Goal: Navigation & Orientation: Find specific page/section

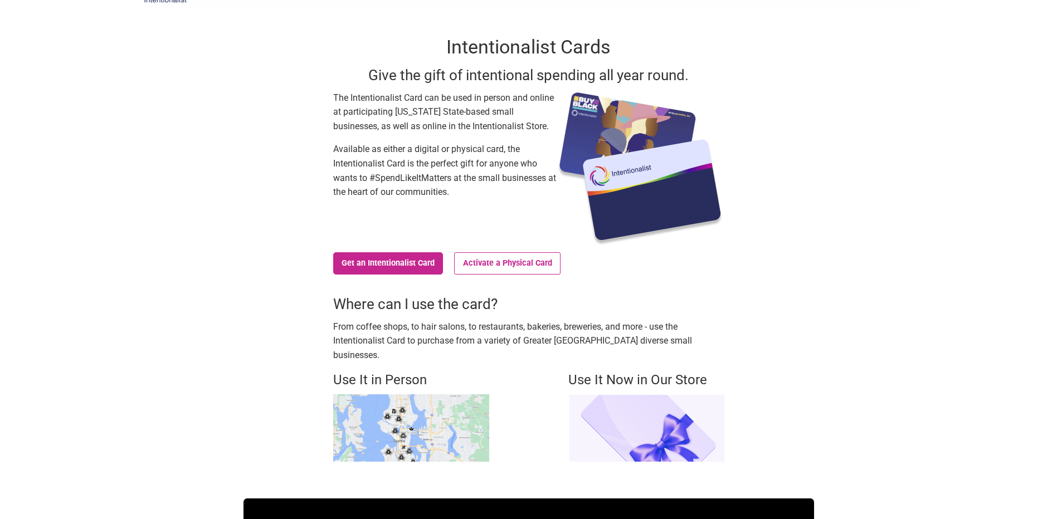
scroll to position [56, 0]
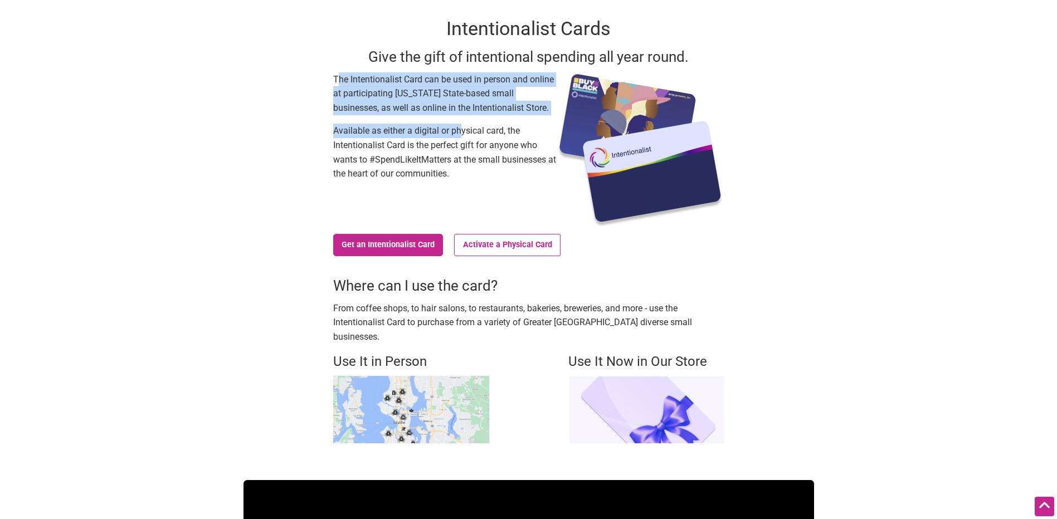
drag, startPoint x: 339, startPoint y: 82, endPoint x: 464, endPoint y: 137, distance: 137.0
click at [463, 137] on div "The Intentionalist Card can be used in person and online at participating Washi…" at bounding box center [444, 150] width 223 height 156
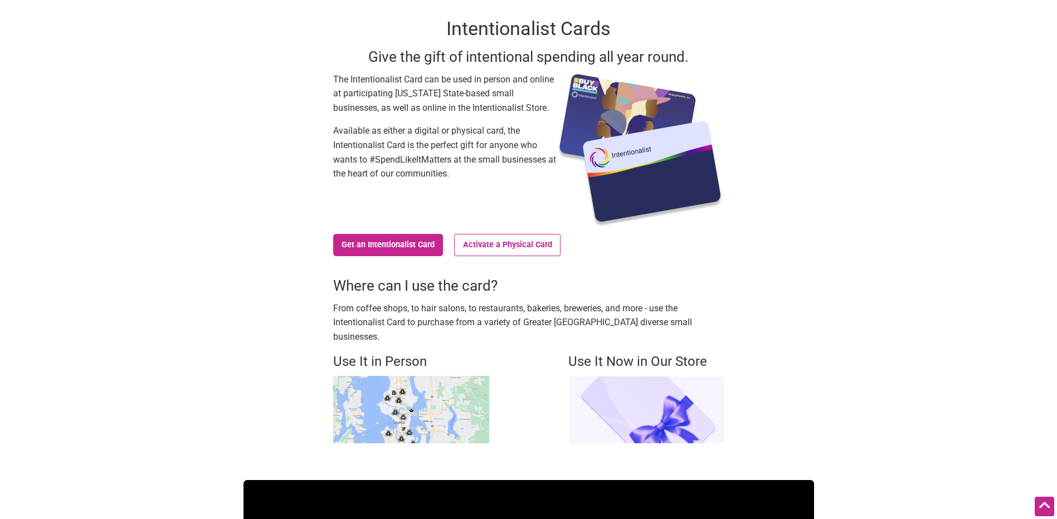
drag, startPoint x: 464, startPoint y: 137, endPoint x: 472, endPoint y: 142, distance: 8.8
click at [472, 142] on p "Available as either a digital or physical card, the Intentionalist Card is the …" at bounding box center [444, 152] width 223 height 57
drag, startPoint x: 482, startPoint y: 167, endPoint x: 475, endPoint y: 163, distance: 7.5
click at [475, 163] on p "Available as either a digital or physical card, the Intentionalist Card is the …" at bounding box center [444, 152] width 223 height 57
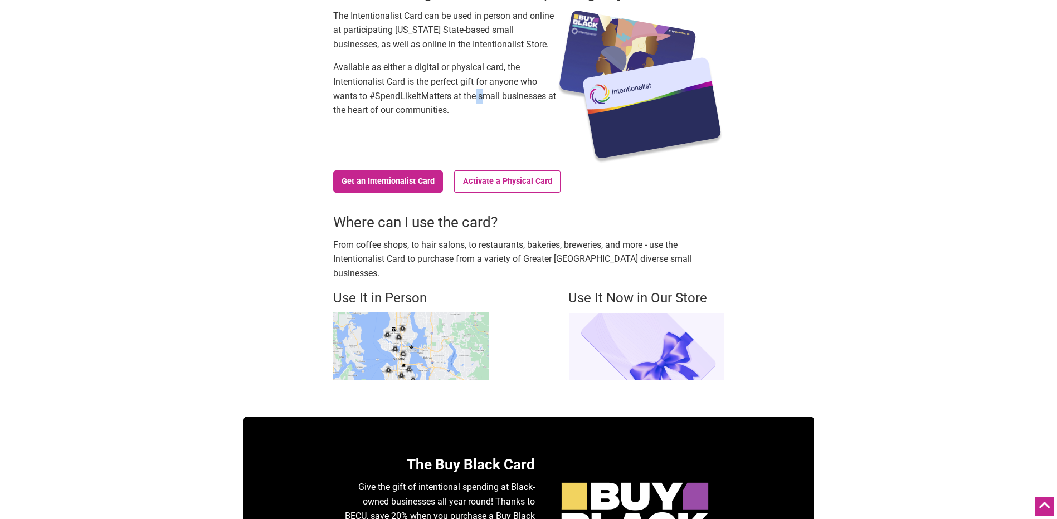
scroll to position [0, 0]
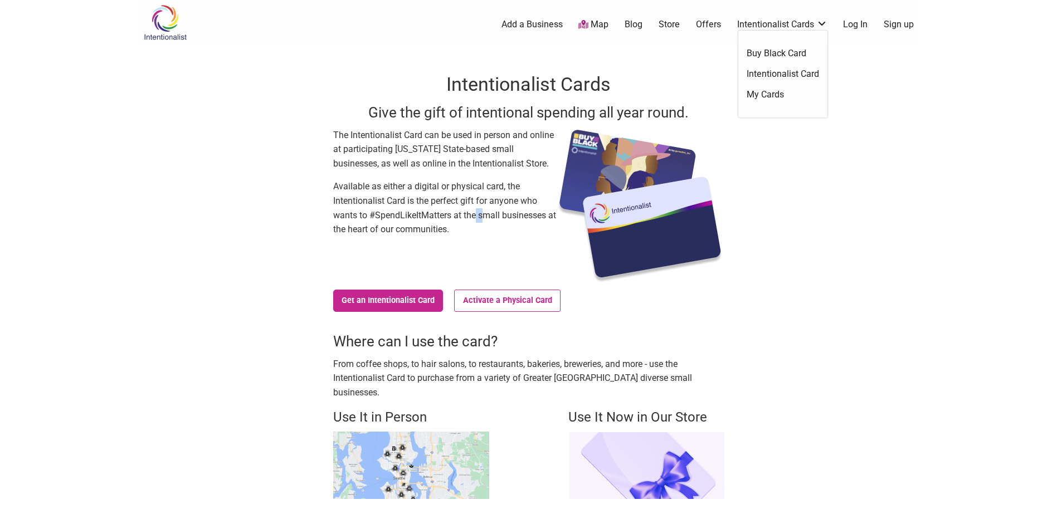
click at [803, 26] on link "Intentionalist Cards" at bounding box center [782, 24] width 90 height 12
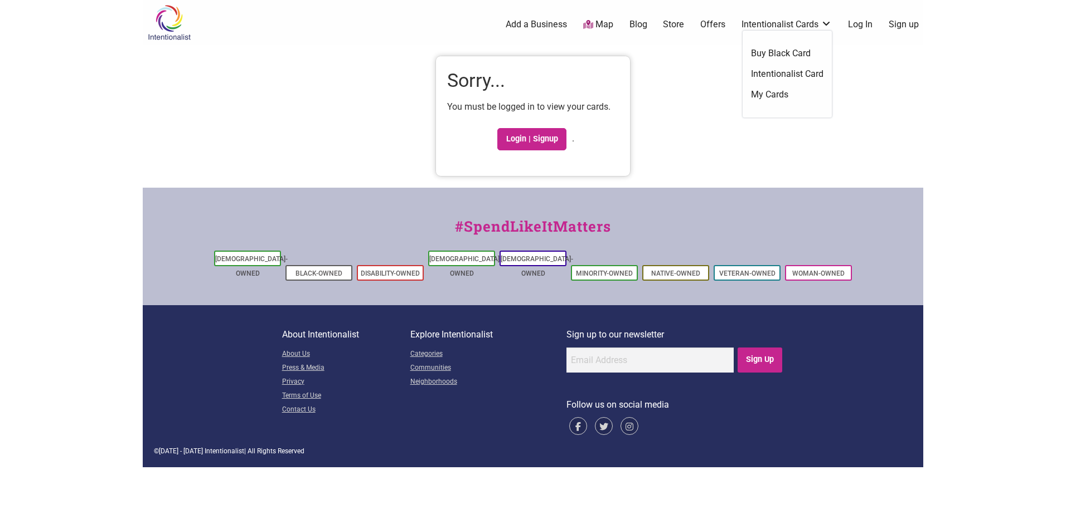
click at [799, 74] on link "Intentionalist Card" at bounding box center [787, 74] width 72 height 12
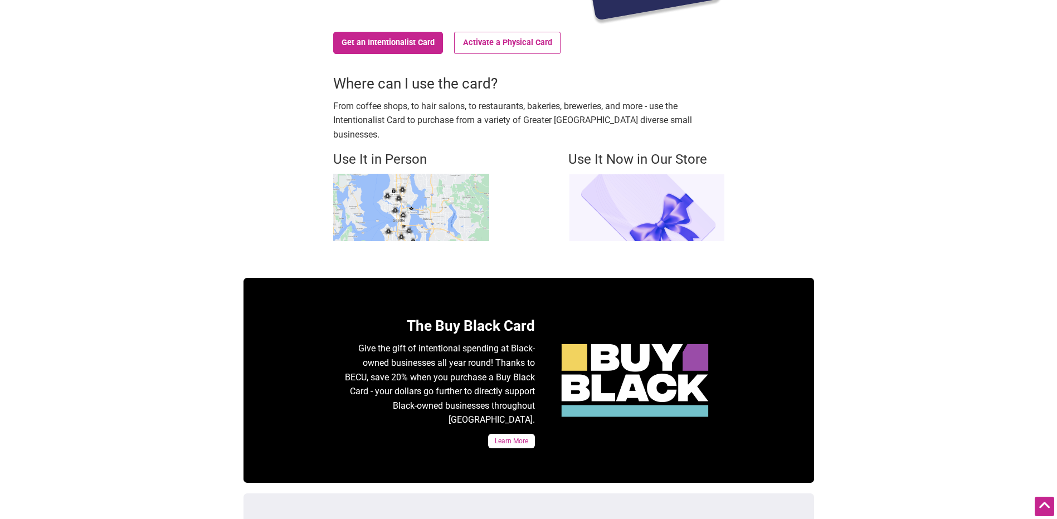
scroll to position [279, 0]
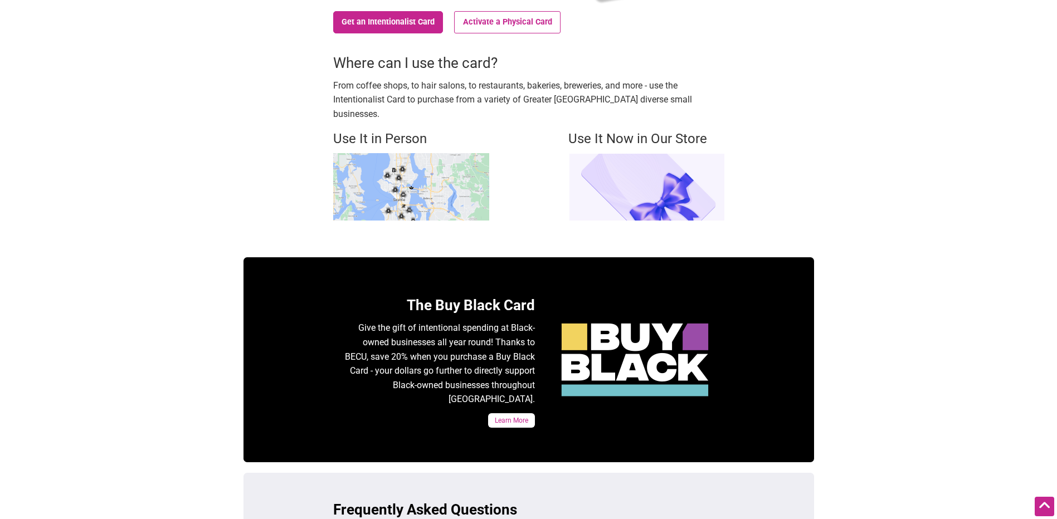
click at [450, 166] on img at bounding box center [411, 186] width 156 height 67
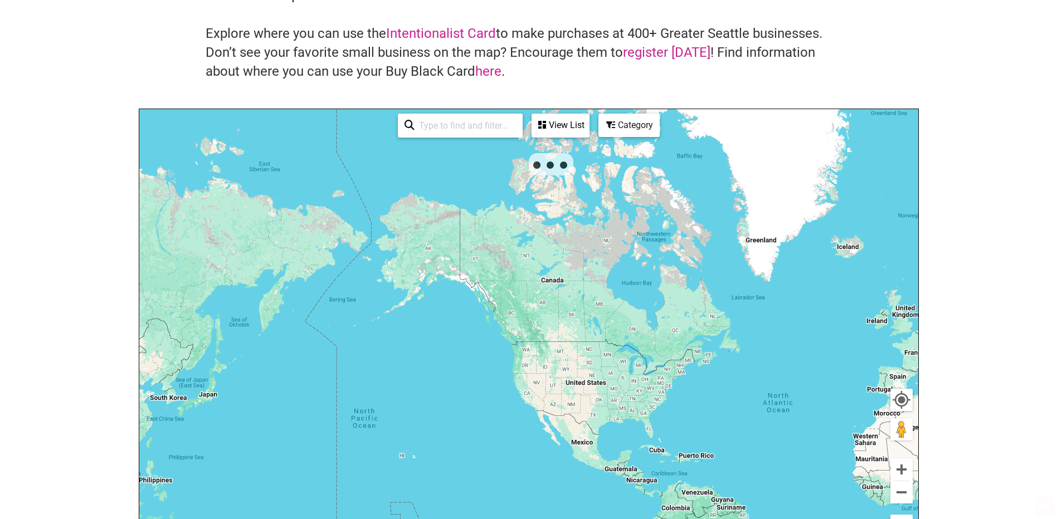
scroll to position [111, 0]
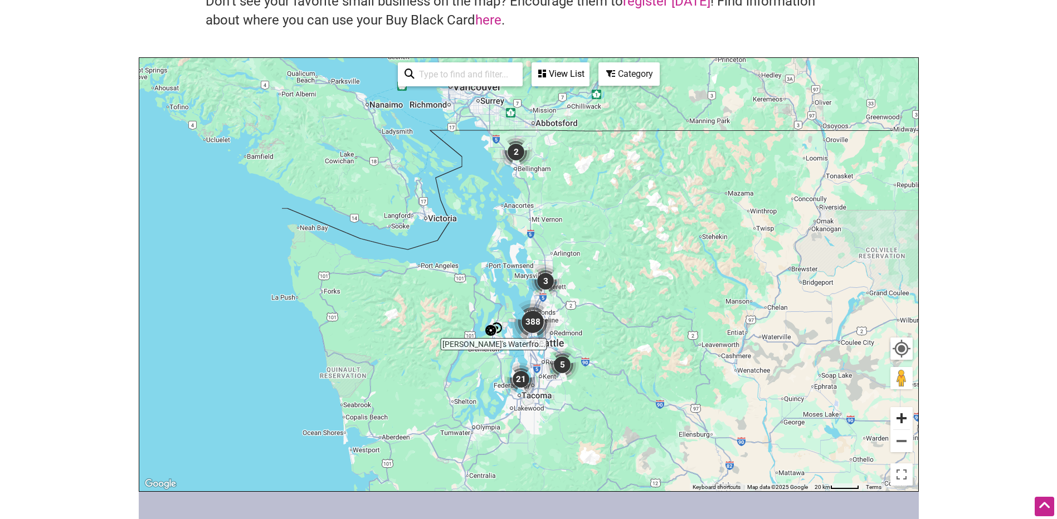
click at [897, 420] on button "Zoom in" at bounding box center [902, 418] width 22 height 22
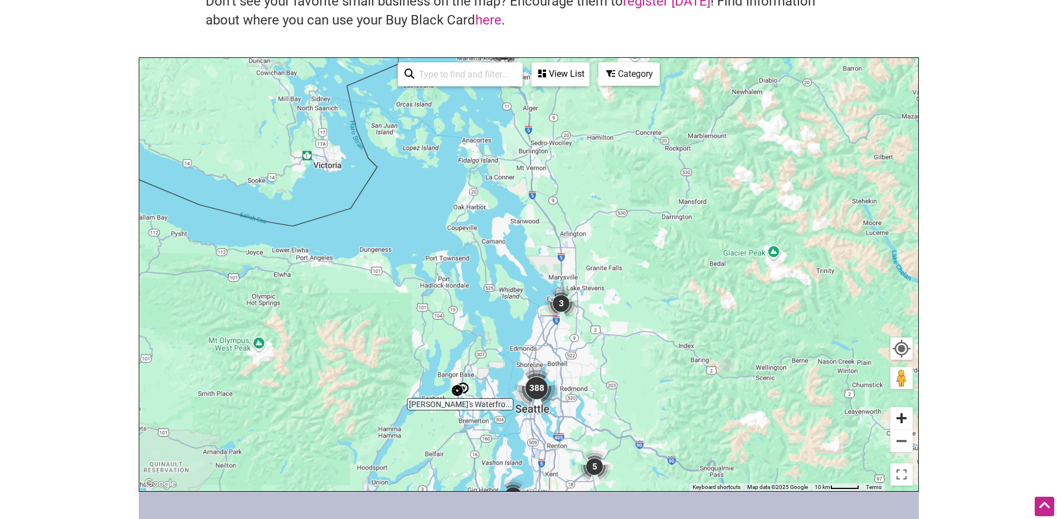
click at [897, 420] on button "Zoom in" at bounding box center [902, 418] width 22 height 22
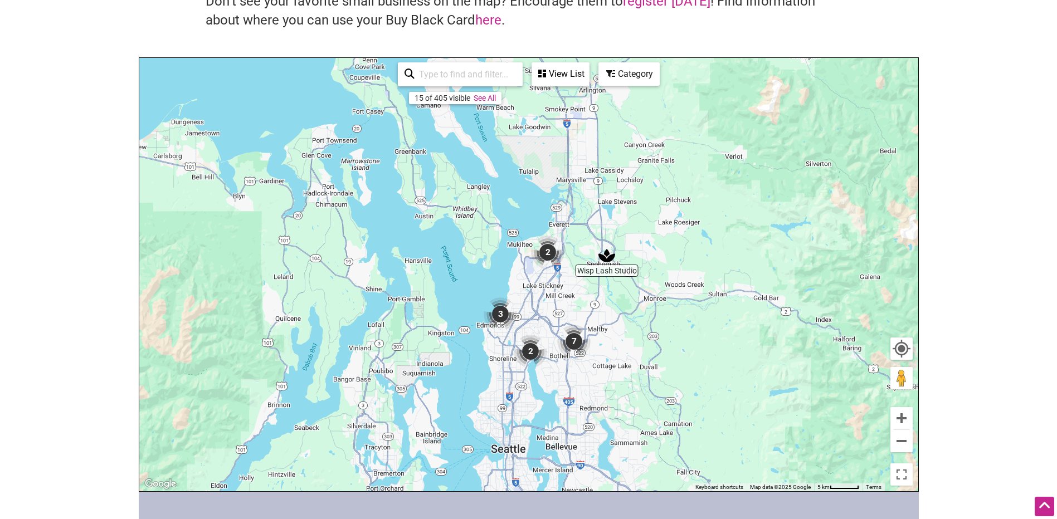
drag, startPoint x: 658, startPoint y: 361, endPoint x: 634, endPoint y: 260, distance: 103.7
click at [635, 262] on div "To navigate, press the arrow keys." at bounding box center [528, 275] width 779 height 434
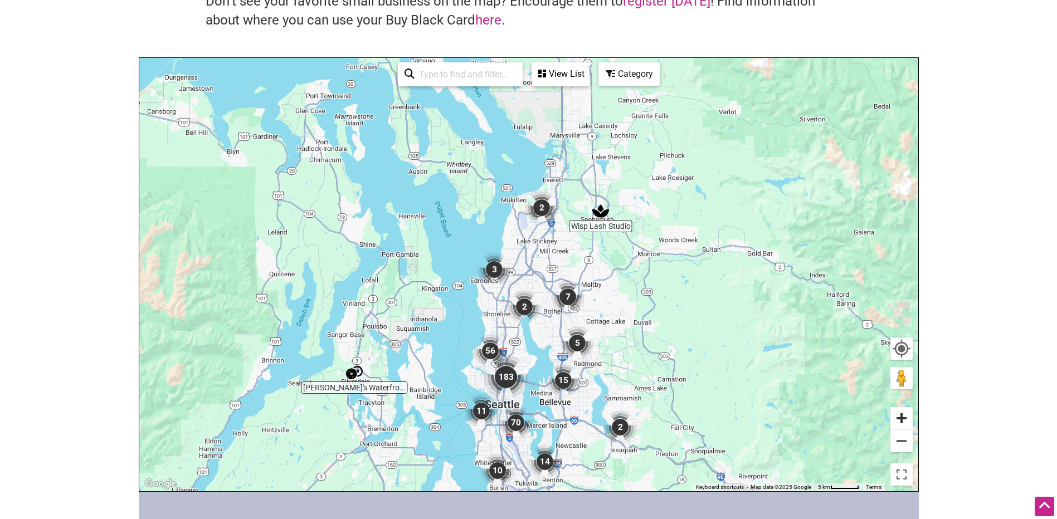
click at [900, 415] on button "Zoom in" at bounding box center [902, 418] width 22 height 22
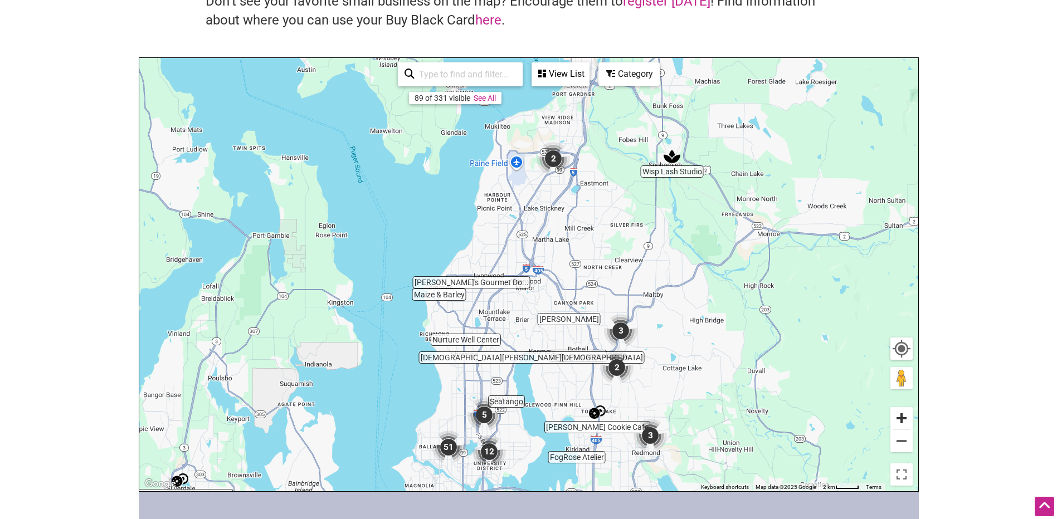
click at [900, 415] on button "Zoom in" at bounding box center [902, 418] width 22 height 22
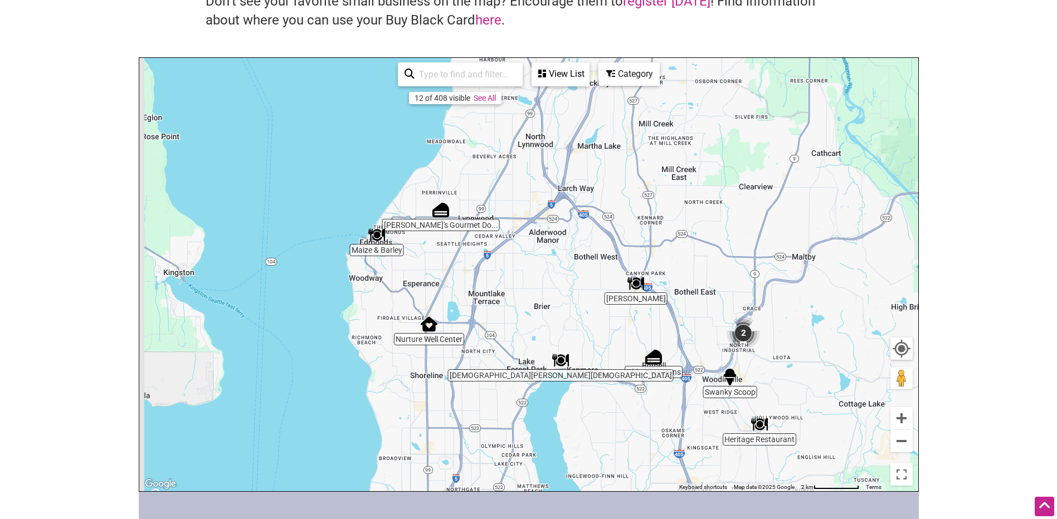
drag, startPoint x: 511, startPoint y: 394, endPoint x: 529, endPoint y: 82, distance: 311.5
click at [529, 82] on div "Maize & Barley Heritage Restaurant Touba Bakery Zuri's Gourmet Do... [PERSON_NA…" at bounding box center [528, 275] width 779 height 434
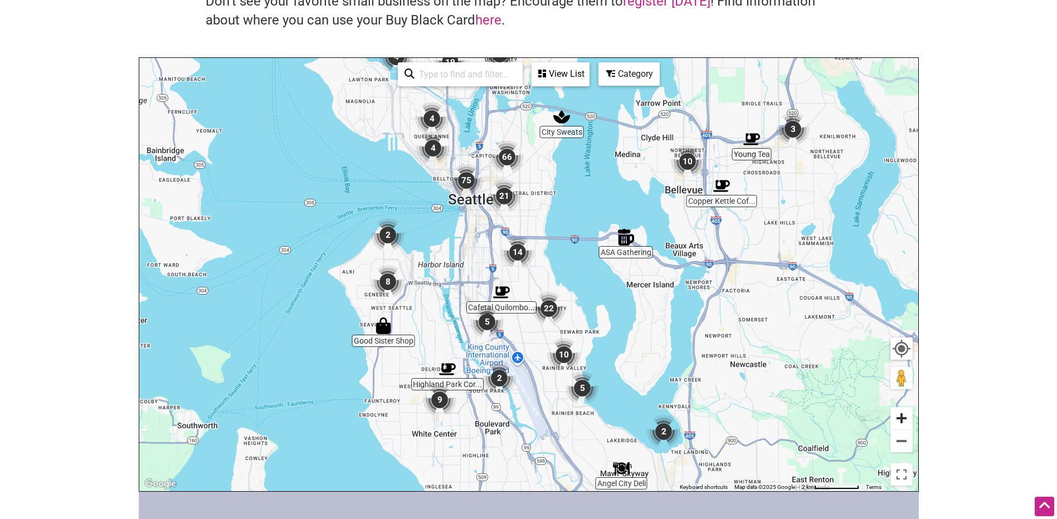
click at [902, 414] on button "Zoom in" at bounding box center [902, 418] width 22 height 22
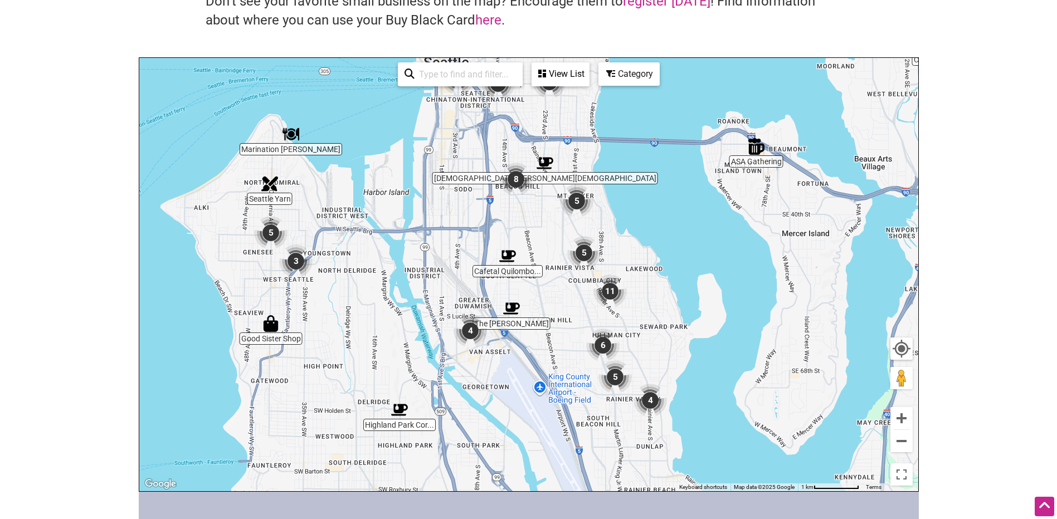
drag, startPoint x: 611, startPoint y: 403, endPoint x: 649, endPoint y: 388, distance: 40.8
click at [648, 386] on div "To navigate, press the arrow keys." at bounding box center [528, 275] width 779 height 434
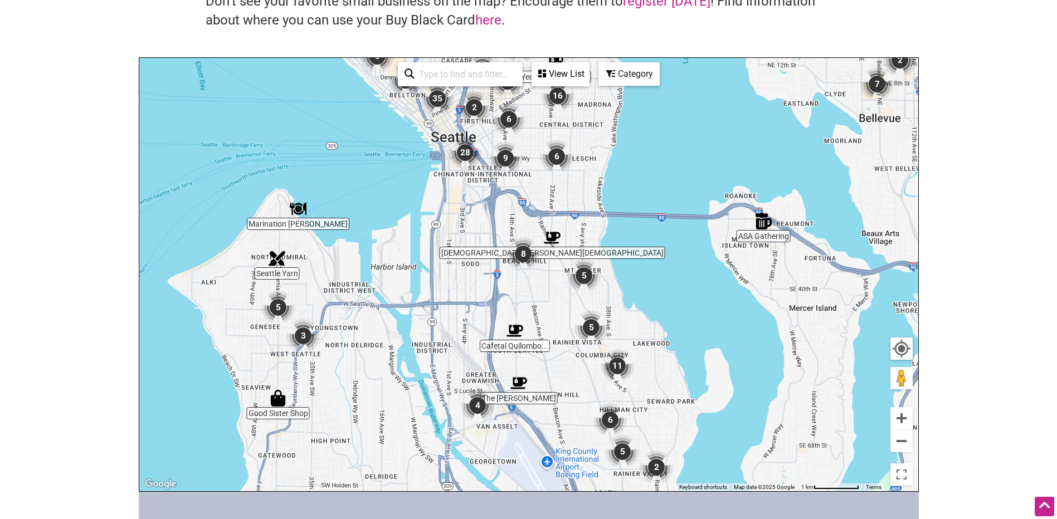
click at [886, 420] on div "To navigate, press the arrow keys." at bounding box center [528, 275] width 779 height 434
click at [891, 419] on button "Zoom in" at bounding box center [902, 418] width 22 height 22
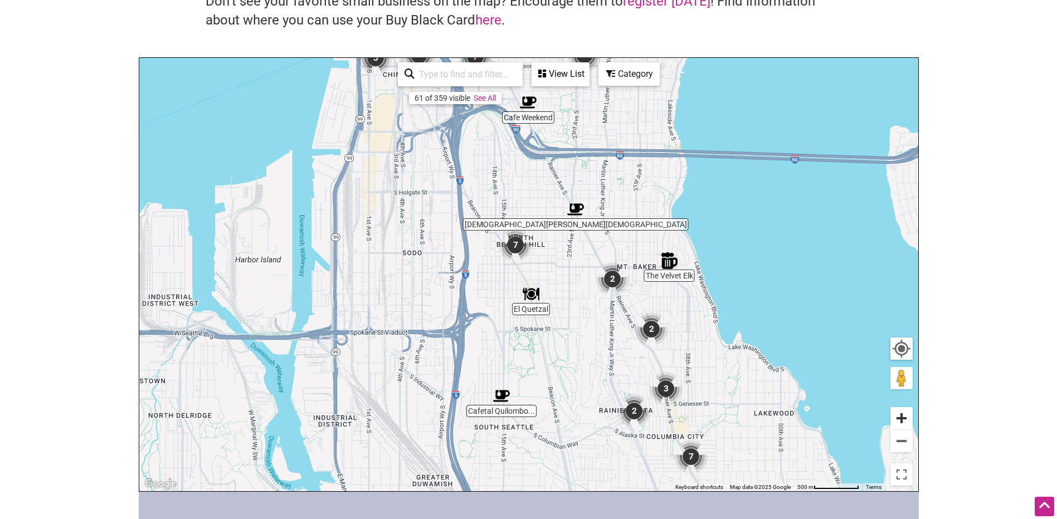
click at [891, 419] on button "Zoom in" at bounding box center [902, 418] width 22 height 22
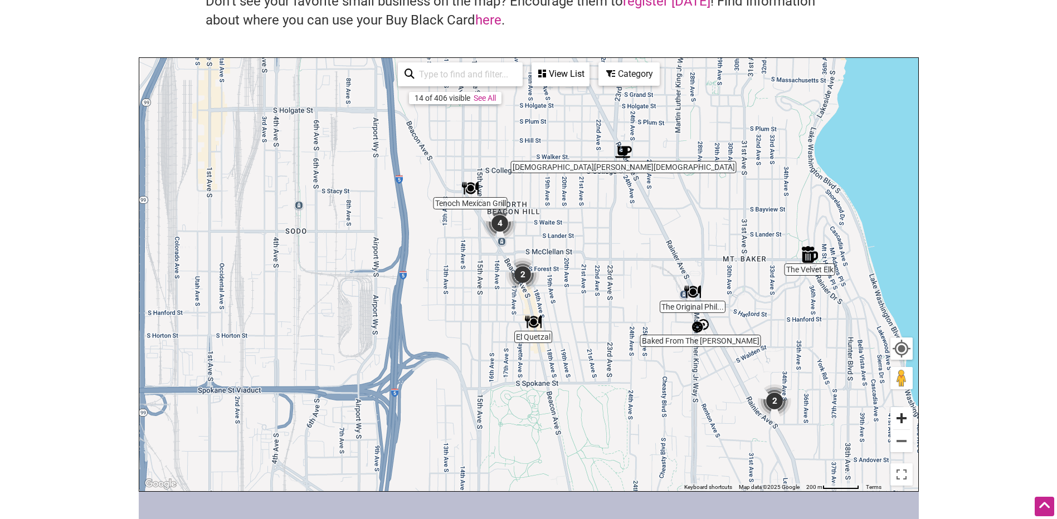
click at [891, 419] on button "Zoom in" at bounding box center [902, 418] width 22 height 22
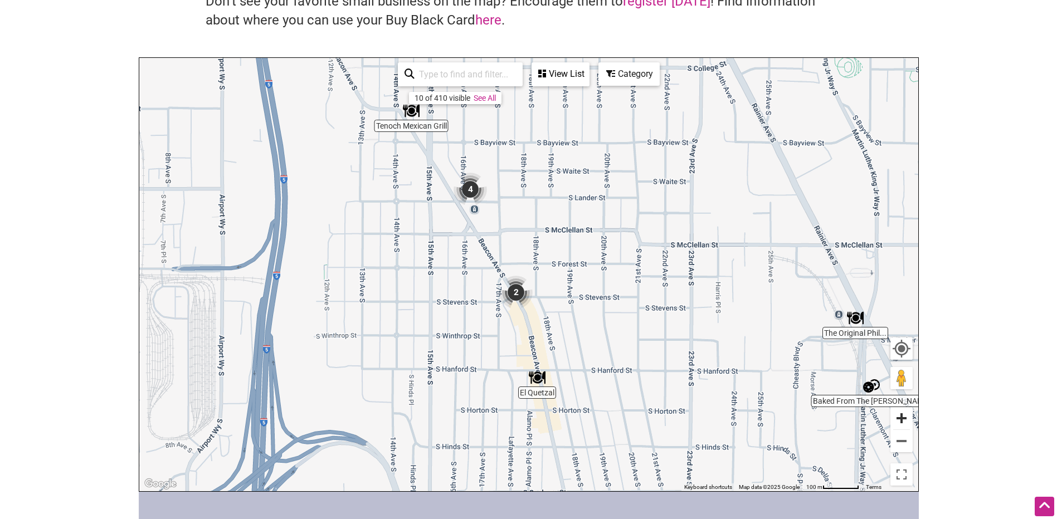
click at [891, 419] on button "Zoom in" at bounding box center [902, 418] width 22 height 22
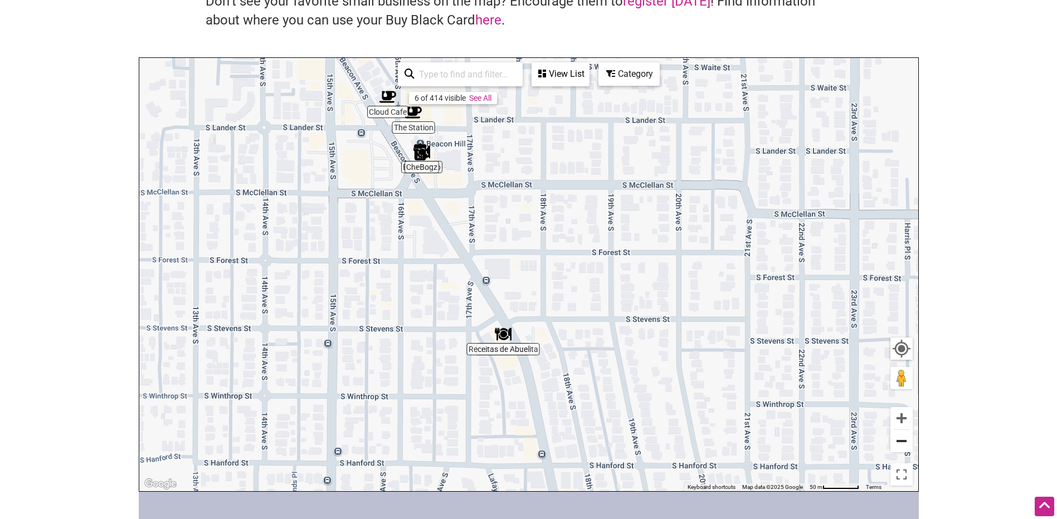
click at [895, 440] on button "Zoom out" at bounding box center [902, 441] width 22 height 22
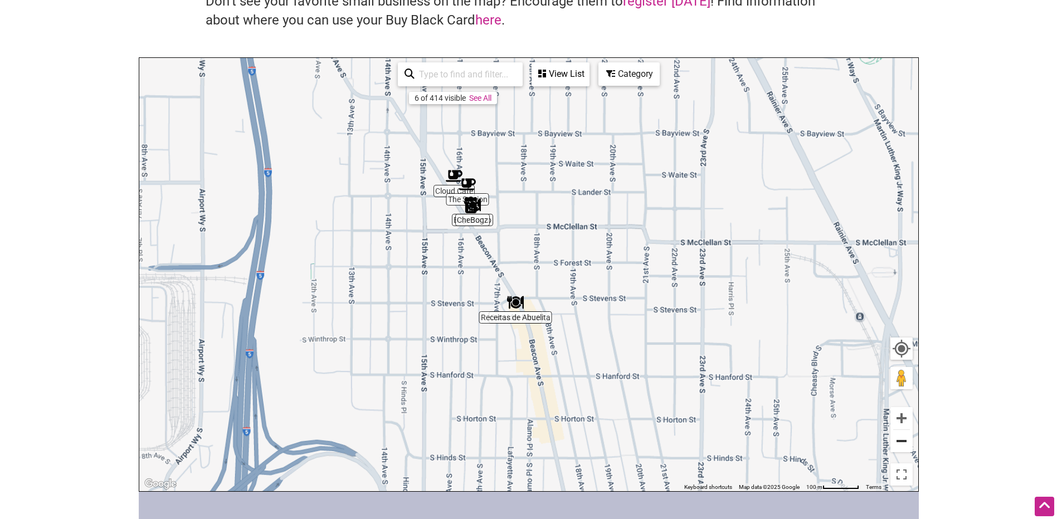
click at [897, 440] on button "Zoom out" at bounding box center [902, 441] width 22 height 22
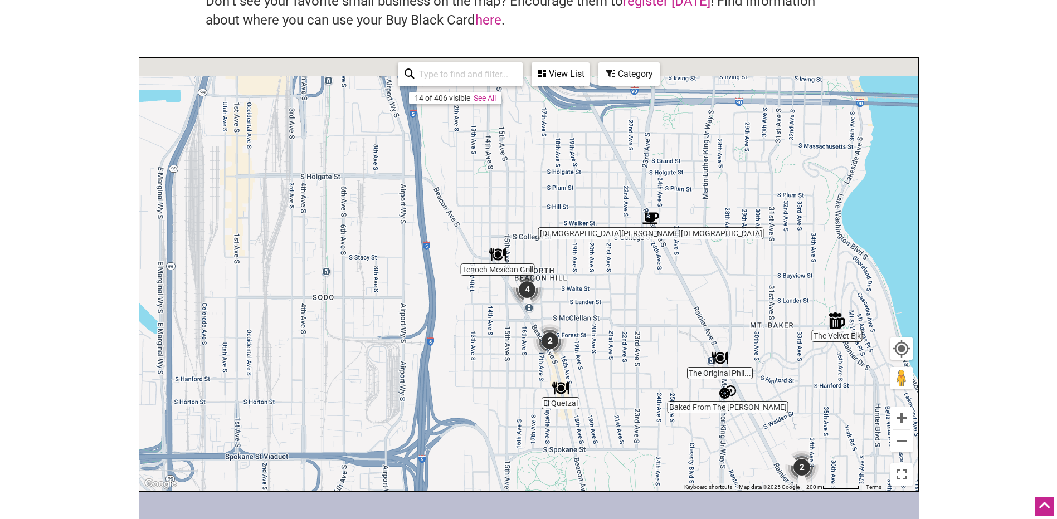
drag, startPoint x: 591, startPoint y: 207, endPoint x: 655, endPoint y: 373, distance: 177.8
click at [655, 373] on div "To navigate, press the arrow keys." at bounding box center [528, 275] width 779 height 434
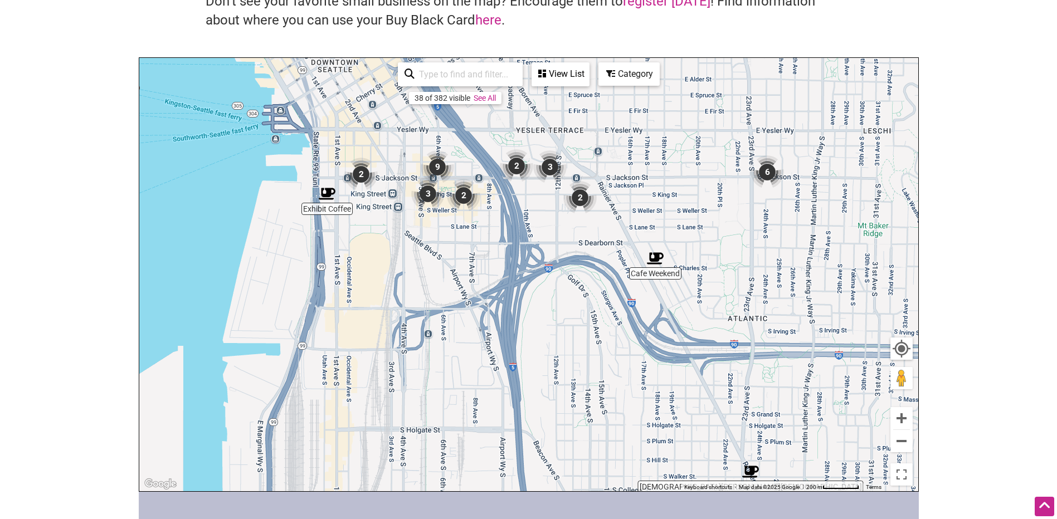
drag, startPoint x: 589, startPoint y: 259, endPoint x: 592, endPoint y: 272, distance: 13.9
click at [592, 272] on div "To navigate, press the arrow keys." at bounding box center [528, 275] width 779 height 434
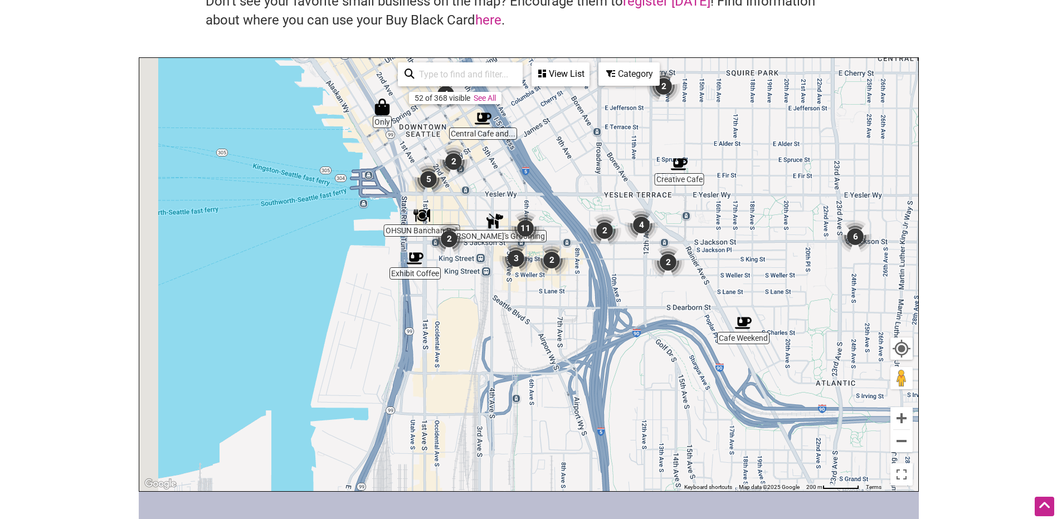
click at [639, 234] on img "4" at bounding box center [641, 224] width 33 height 33
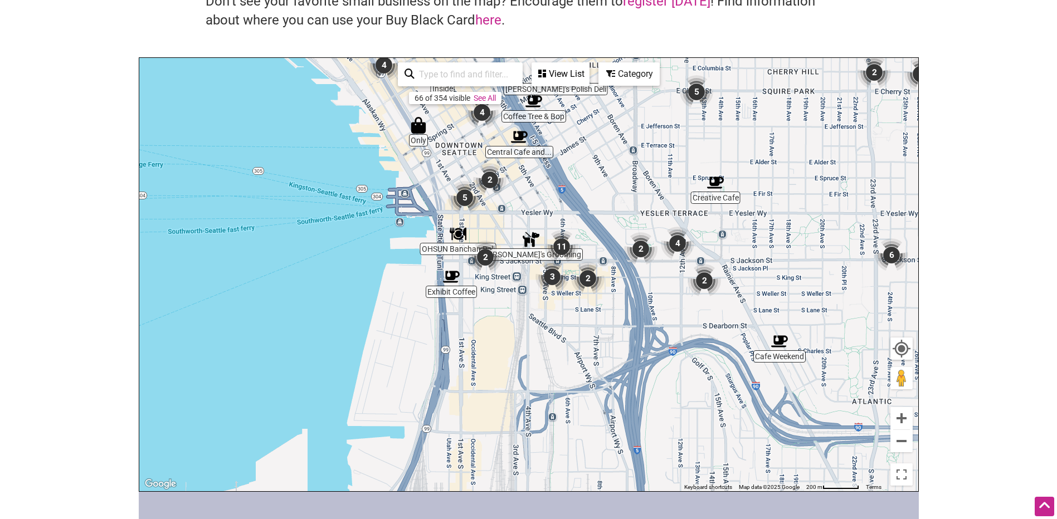
drag, startPoint x: 510, startPoint y: 203, endPoint x: 527, endPoint y: 221, distance: 24.4
click at [527, 215] on div "To navigate, press the arrow keys." at bounding box center [528, 275] width 779 height 434
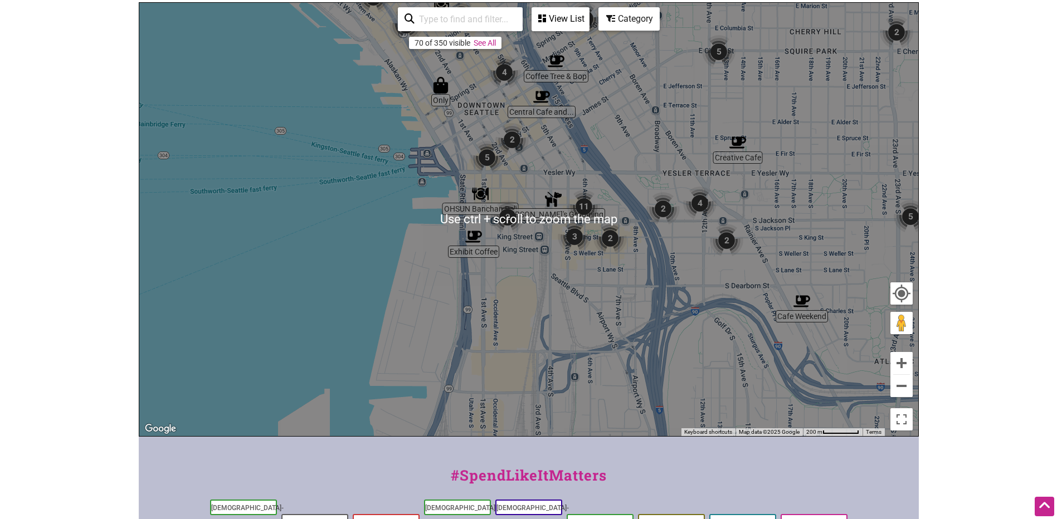
scroll to position [167, 0]
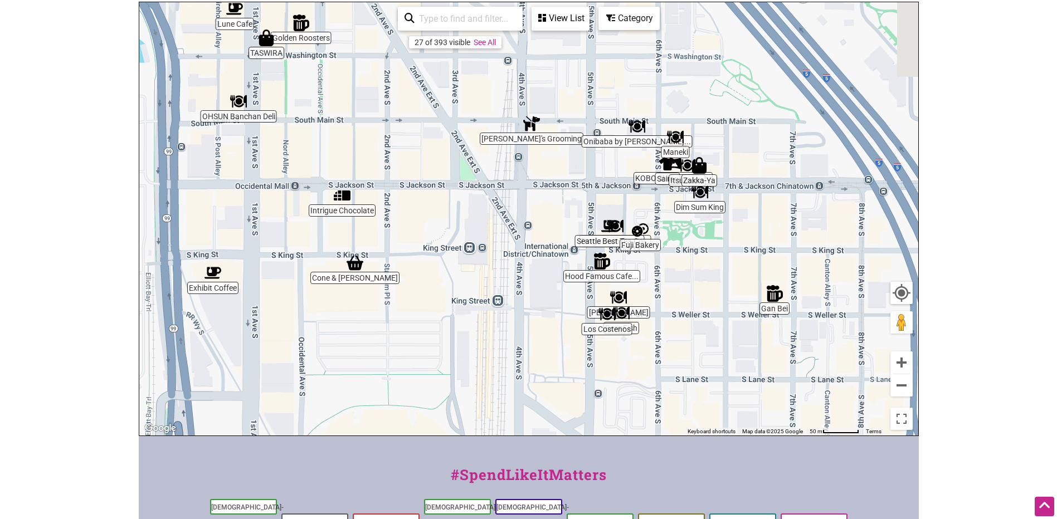
drag, startPoint x: 841, startPoint y: 336, endPoint x: 779, endPoint y: 221, distance: 130.7
click at [779, 221] on div "To navigate, press the arrow keys." at bounding box center [528, 219] width 779 height 434
